Goal: Information Seeking & Learning: Compare options

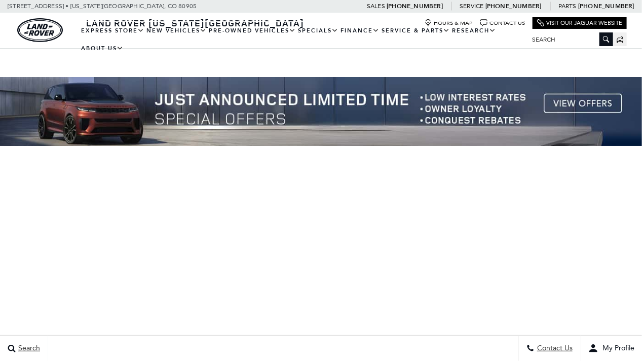
click at [592, 103] on img at bounding box center [321, 111] width 642 height 69
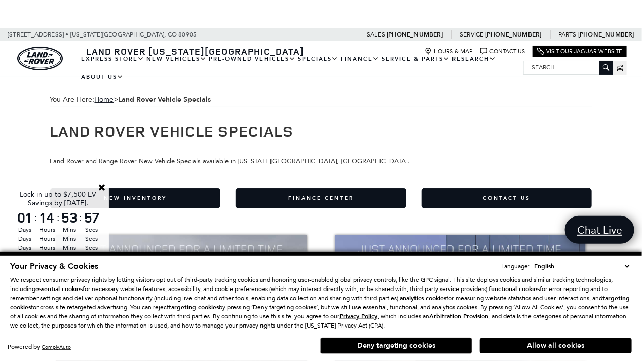
drag, startPoint x: 647, startPoint y: 44, endPoint x: 572, endPoint y: 23, distance: 77.8
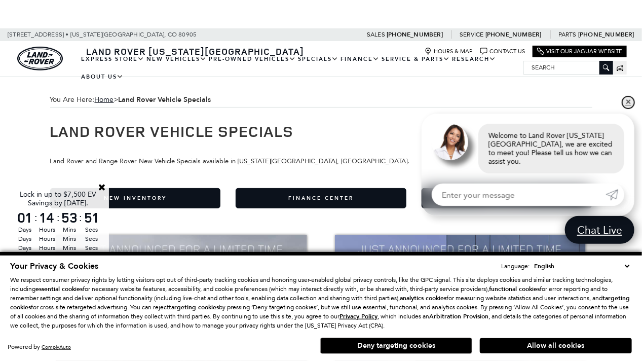
click at [628, 108] on link "✕" at bounding box center [628, 102] width 12 height 12
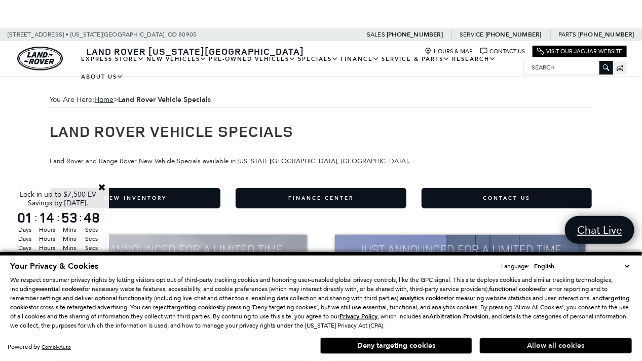
click at [559, 346] on button "Allow all cookies" at bounding box center [556, 345] width 152 height 15
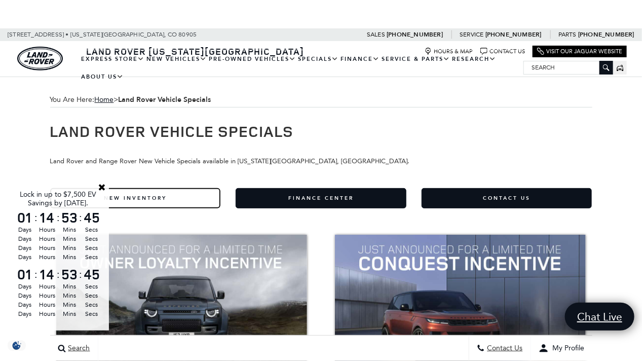
click at [159, 197] on link "New Inventory" at bounding box center [135, 198] width 171 height 20
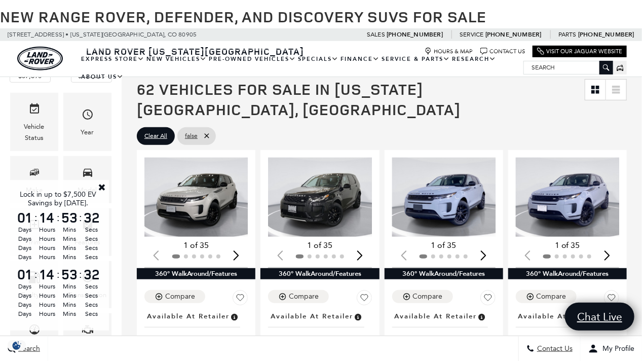
click at [102, 185] on link "Close" at bounding box center [101, 186] width 9 height 9
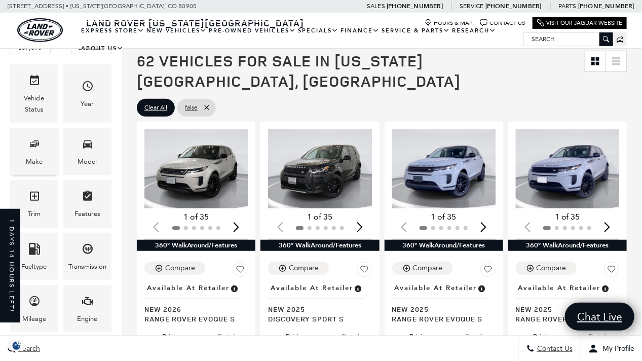
click at [33, 158] on div "Make" at bounding box center [34, 161] width 17 height 11
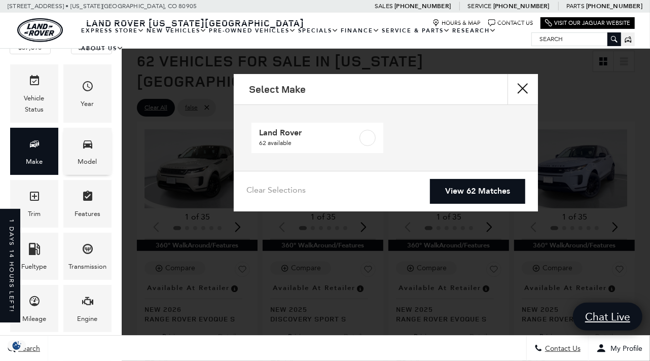
click at [108, 154] on div "Model" at bounding box center [87, 151] width 48 height 47
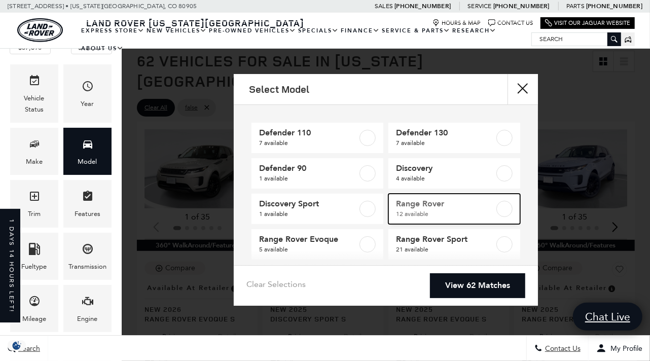
click at [420, 210] on span "12 available" at bounding box center [445, 214] width 99 height 10
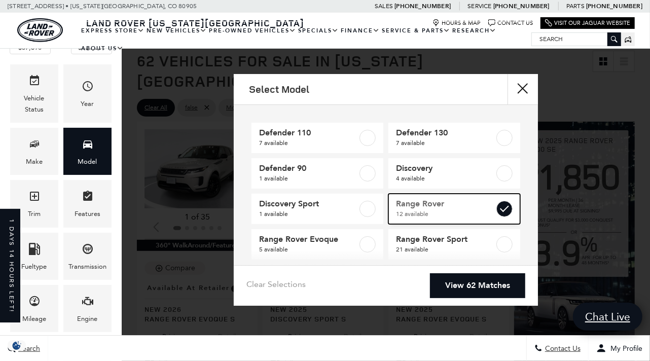
type input "$124,074"
checkbox input "true"
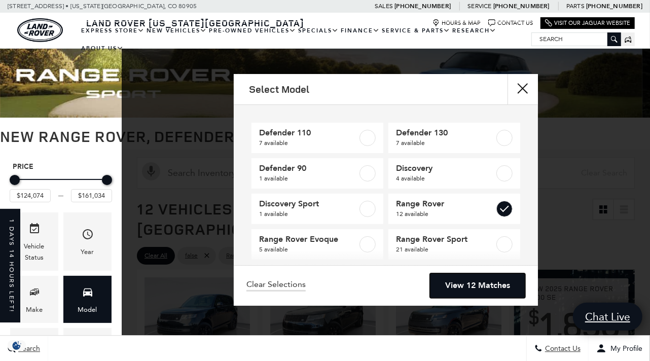
click at [489, 286] on link "View 12 Matches" at bounding box center [477, 285] width 95 height 25
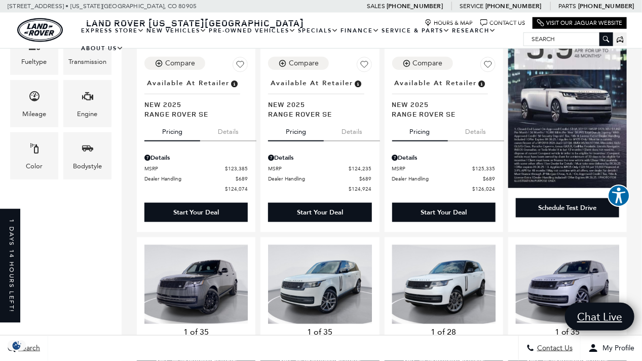
scroll to position [220, 0]
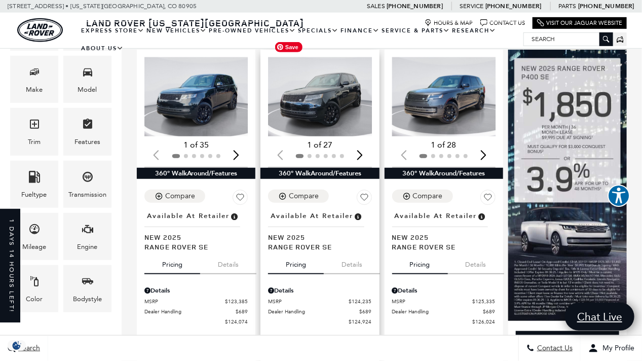
click at [316, 87] on img "1 / 2" at bounding box center [320, 96] width 105 height 79
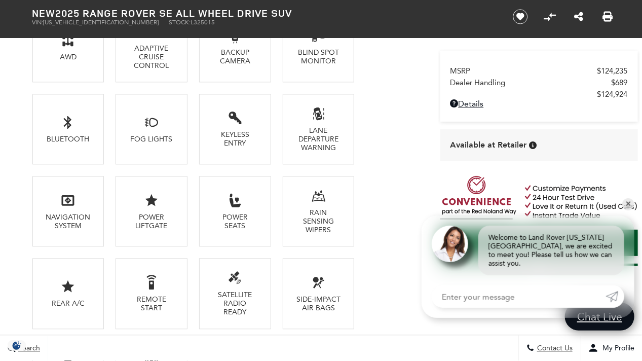
scroll to position [151, 0]
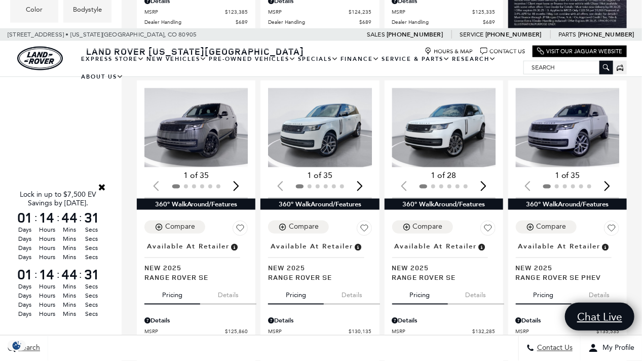
scroll to position [554, 0]
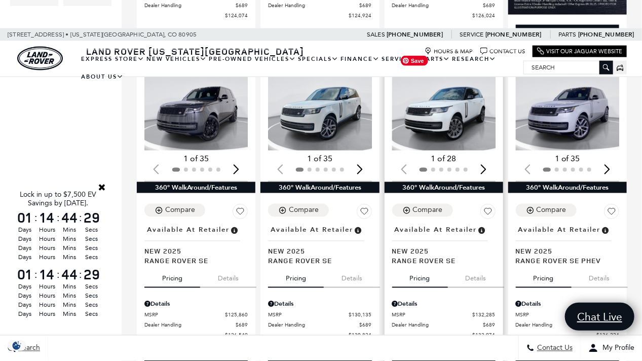
click at [461, 102] on img "1 / 2" at bounding box center [444, 110] width 105 height 79
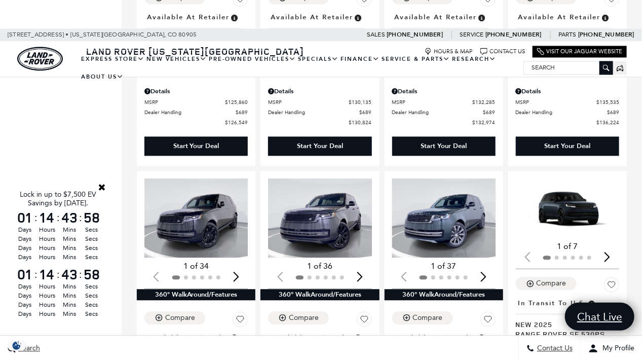
scroll to position [428, 0]
